Goal: Use online tool/utility: Utilize a website feature to perform a specific function

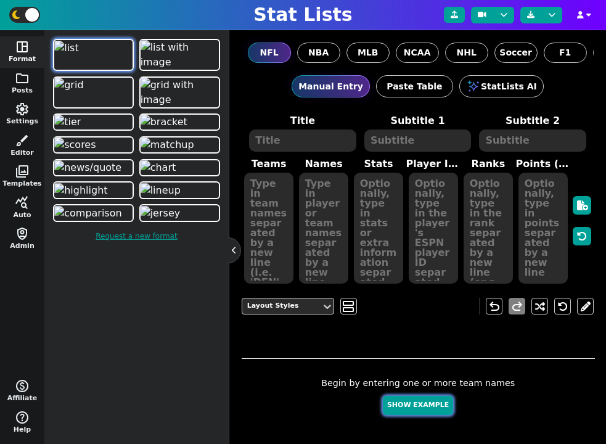
click at [417, 405] on button "Show Example" at bounding box center [418, 405] width 70 height 19
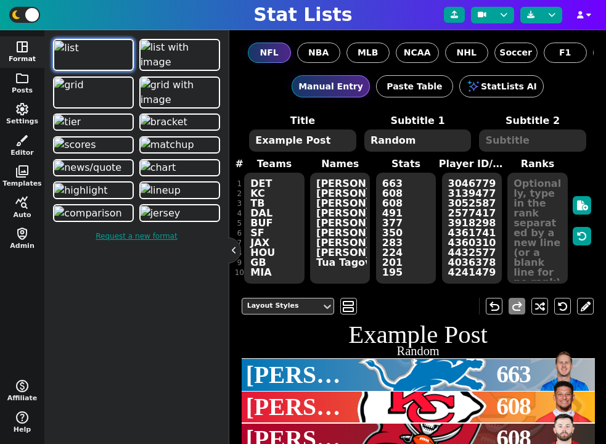
type textarea "Example Post"
type textarea "Random"
type textarea "DET KC TB DAL BUF SF JAX HOU GB MIA"
type textarea "[PERSON_NAME] [PERSON_NAME] [PERSON_NAME] [PERSON_NAME] [PERSON_NAME] [PERSON_N…"
type textarea "663 608 608 491 377 350 283 224 201 195"
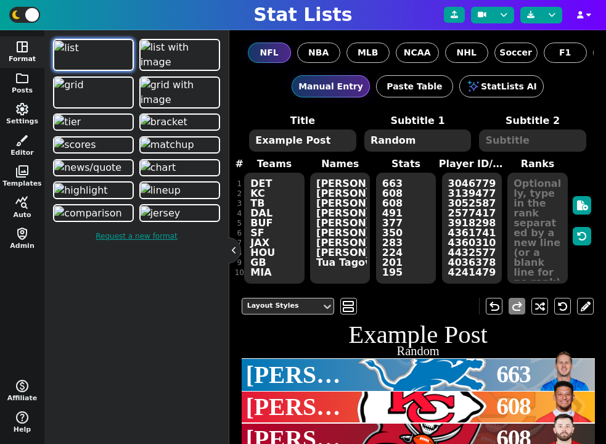
type textarea "3046779 3139477 3052587 2577417 3918298 4361741 4360310 4432577 4036378 4241479"
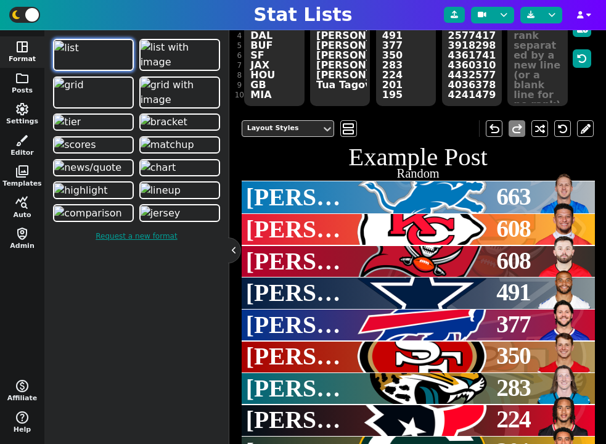
scroll to position [254, 0]
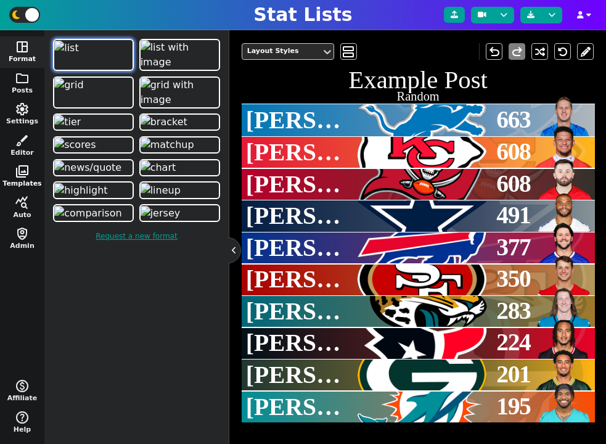
click at [19, 171] on span "photo_library" at bounding box center [22, 171] width 15 height 15
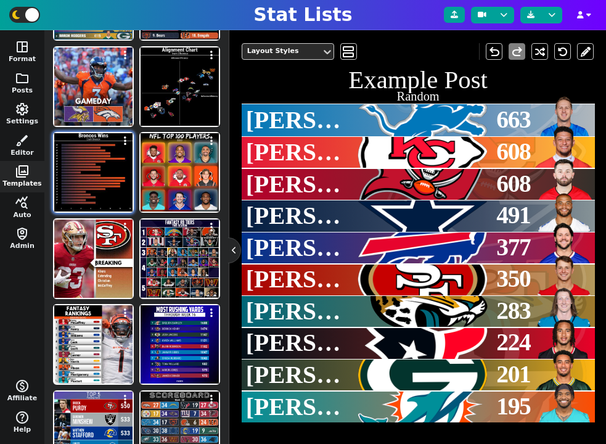
scroll to position [0, 0]
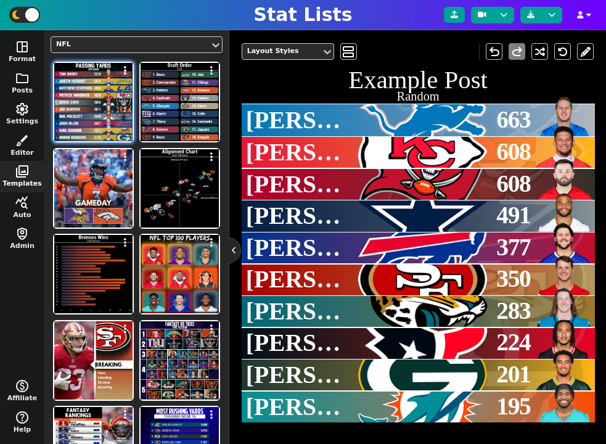
click at [108, 115] on img at bounding box center [93, 102] width 78 height 78
type textarea "Passing Yards"
type textarea "2021 Season"
type textarea "TAM LAC LAR KAN LVR CIN DAL BUF MIN GNB"
type textarea "[PERSON_NAME] [PERSON_NAME] [PERSON_NAME] [PERSON_NAME] [PERSON_NAME] [PERSON_N…"
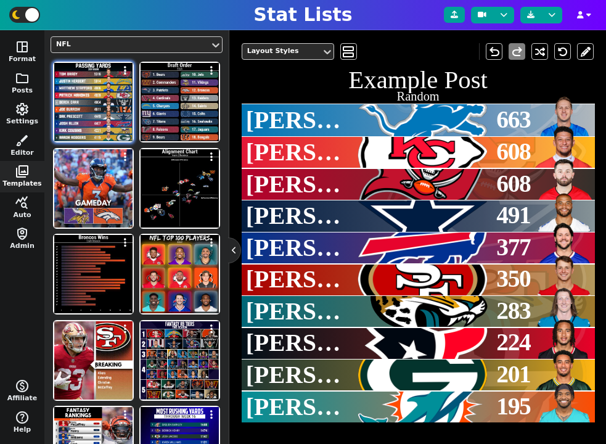
type textarea "5316 5014 4886 4839 4804 4611 4449 4407 4221 4115"
type textarea "2330 4038941 12483 3139477 16757 3915511 2577417 3918298 14880 8439"
type textarea "1 2 3 4 5 6 7 8 9 10"
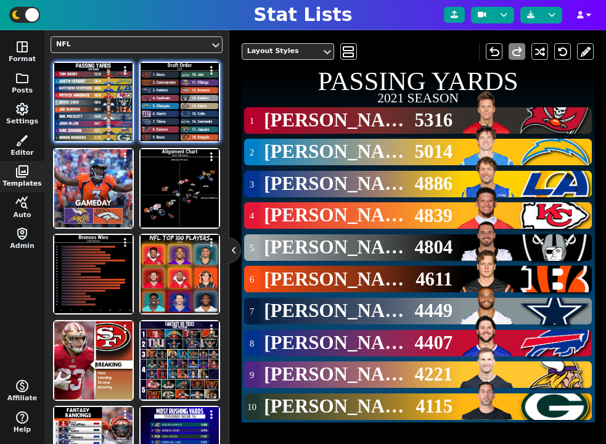
click at [166, 122] on img at bounding box center [179, 102] width 78 height 78
type textarea "Draft Order"
type textarea "2024"
type textarea "Chi Commanders Patriots Cardinals Chargers Giants Titans Falcons Bears Jets Vik…"
type textarea "1. Bears 2. Commanders 3. Patriots 4. Cardinals 5. Chargers 6. Giants 7. Titans…"
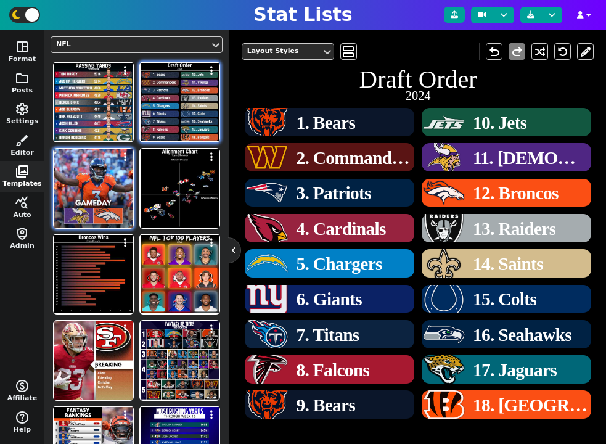
click at [107, 184] on img at bounding box center [93, 188] width 78 height 78
type textarea "min den"
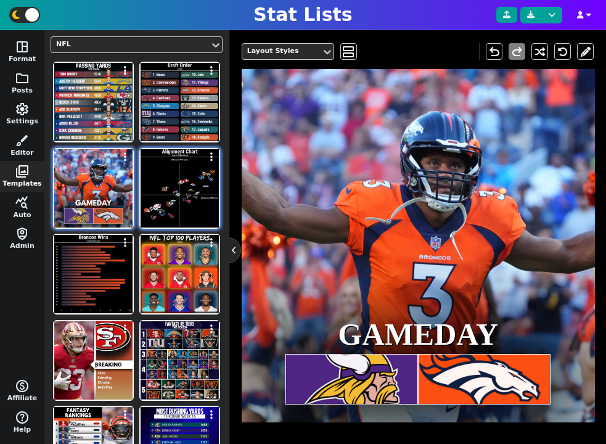
click at [156, 198] on img at bounding box center [179, 188] width 78 height 78
type textarea "ARI ATL [MEDICAL_DATA] BUF CAR CHI CIN CLE DAL DEN DET GB HOU IND JAX KC LV LAC…"
type textarea "-15 -1 8 2 13 -7 4 -11 -3 7 12 -6 -16 -13 14 9 -12 3 -10 0 15 -2 5 -8 -4 1 -9 1…"
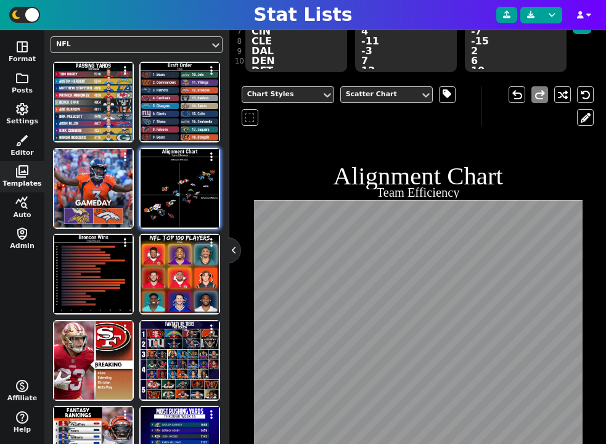
scroll to position [298, 0]
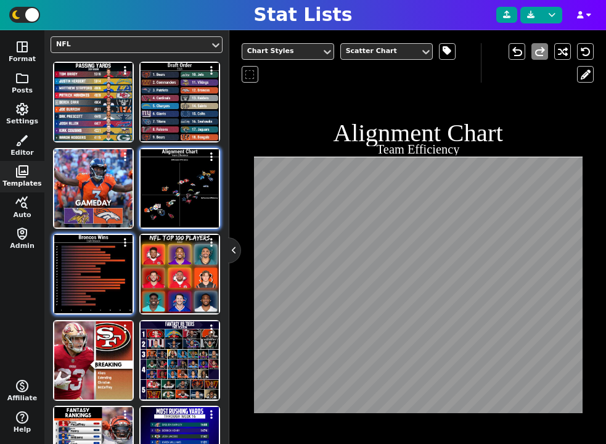
click at [98, 274] on img at bounding box center [93, 274] width 78 height 78
type textarea "DEN"
type textarea "00' 01' 02' 03' 04' 05' 06' 07' 08' 09' 10' 11' 12' 13' 14' 15' 16' 17' 18' 19'…"
type textarea "Broncos Wins"
type textarea "Each Season"
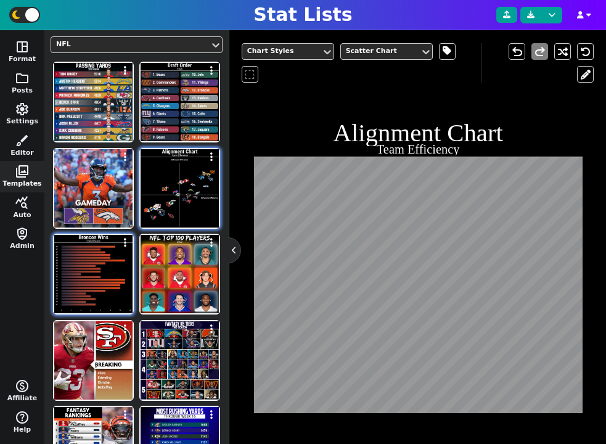
type textarea "11 8 9 10 10 13 9 7 8 8 4 8 13 13 12 12 9 5 6 7 5 7"
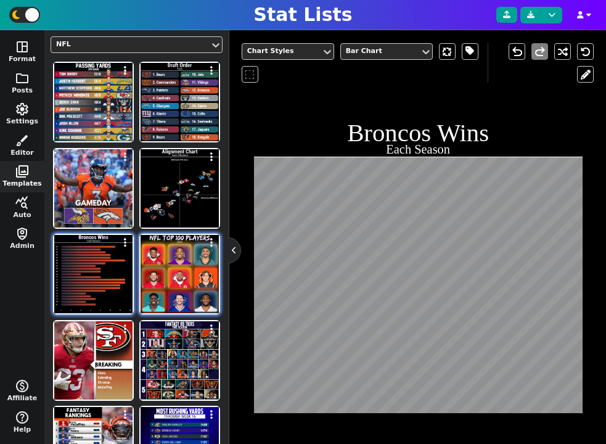
click at [165, 280] on img at bounding box center [179, 274] width 78 height 78
type textarea "KC min phi sf kc cin mia buf dal"
type textarea "NFL Top 100 Players"
type textarea "2023"
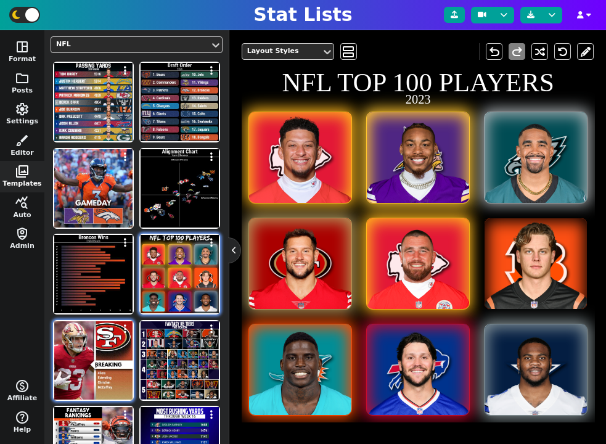
click at [89, 347] on img at bounding box center [93, 360] width 78 height 78
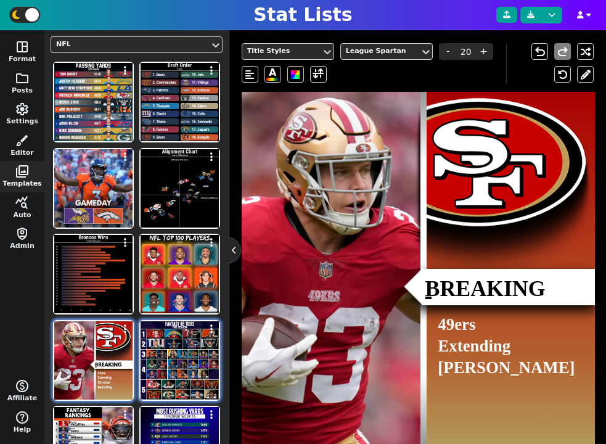
click at [148, 346] on img at bounding box center [179, 360] width 78 height 78
type input "20"
